Goal: Transaction & Acquisition: Book appointment/travel/reservation

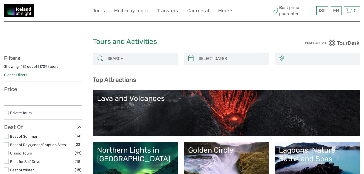
select select
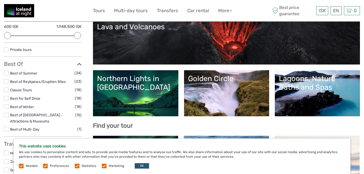
scroll to position [71, 0]
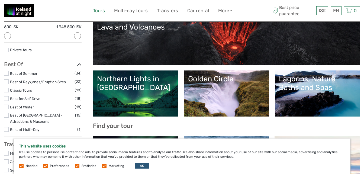
click at [99, 11] on link "Tours" at bounding box center [99, 11] width 12 height 8
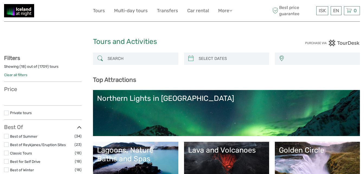
select select
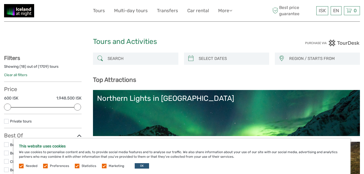
click at [153, 56] on input "search" at bounding box center [140, 58] width 70 height 9
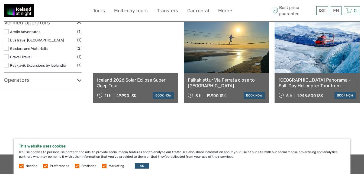
scroll to position [263, 0]
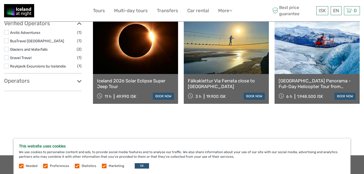
type input "eclipse"
click at [143, 64] on link at bounding box center [135, 44] width 85 height 60
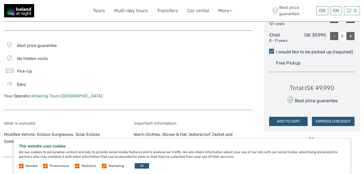
scroll to position [272, 0]
click at [49, 96] on link "Amazing Tours [GEOGRAPHIC_DATA]" at bounding box center [67, 96] width 71 height 5
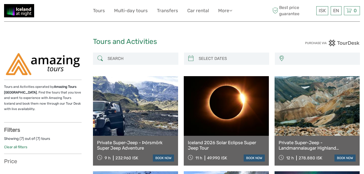
select select
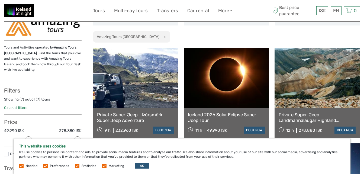
scroll to position [31, 0]
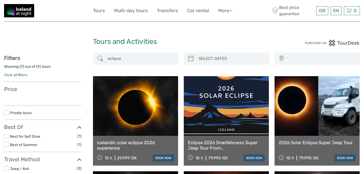
select select
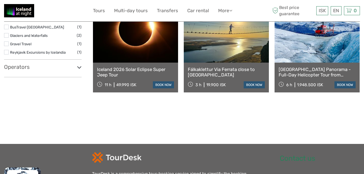
select select
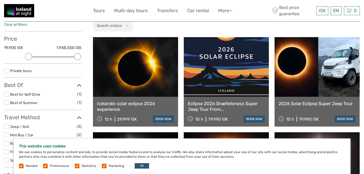
scroll to position [47, 0]
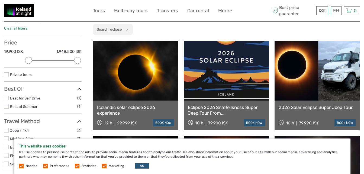
click at [142, 67] on link at bounding box center [135, 71] width 85 height 60
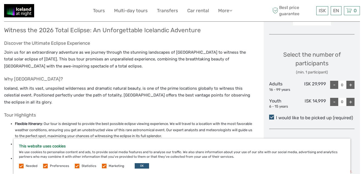
scroll to position [208, 0]
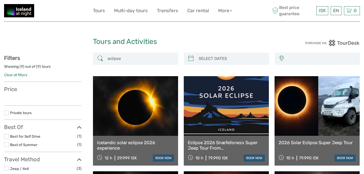
select select
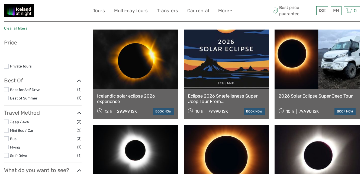
scroll to position [47, 0]
select select
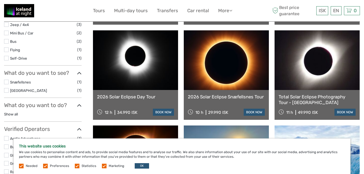
scroll to position [153, 0]
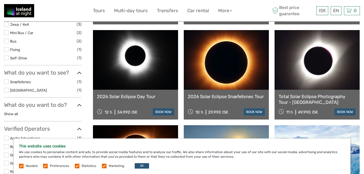
click at [142, 85] on link at bounding box center [135, 60] width 85 height 60
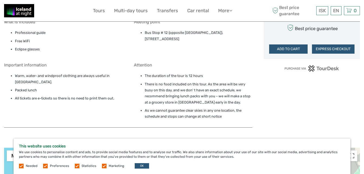
scroll to position [381, 0]
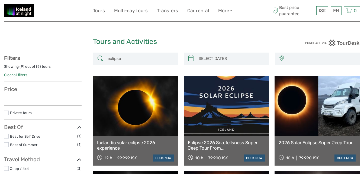
select select
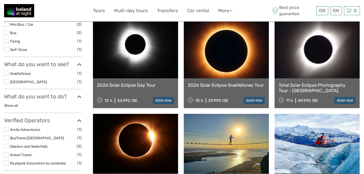
select select
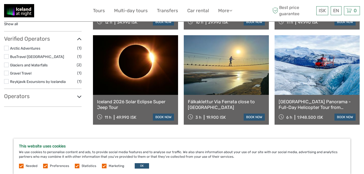
click at [228, 61] on link at bounding box center [226, 65] width 85 height 60
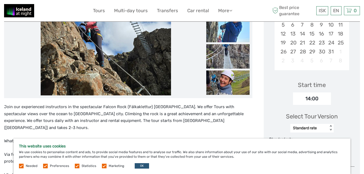
scroll to position [128, 0]
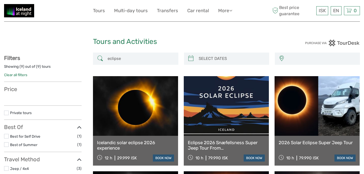
select select
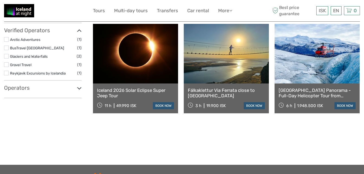
select select
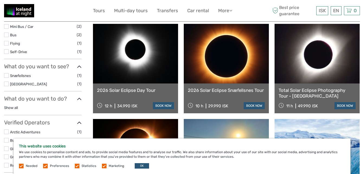
click at [312, 63] on link at bounding box center [317, 54] width 85 height 60
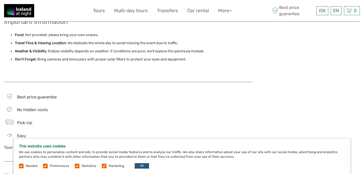
scroll to position [488, 0]
